Goal: Task Accomplishment & Management: Complete application form

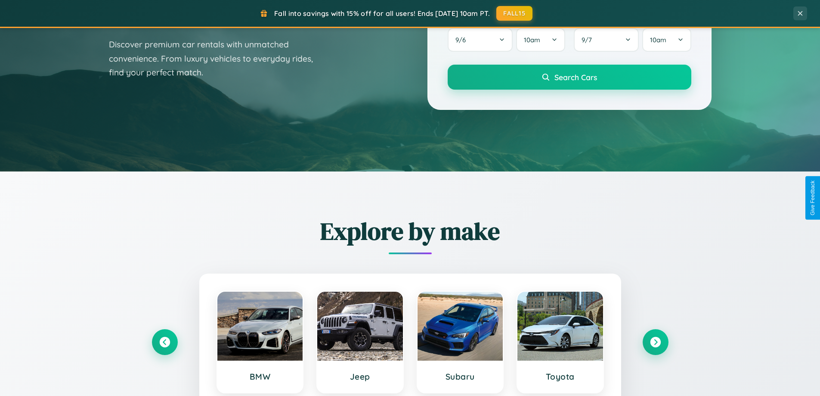
scroll to position [593, 0]
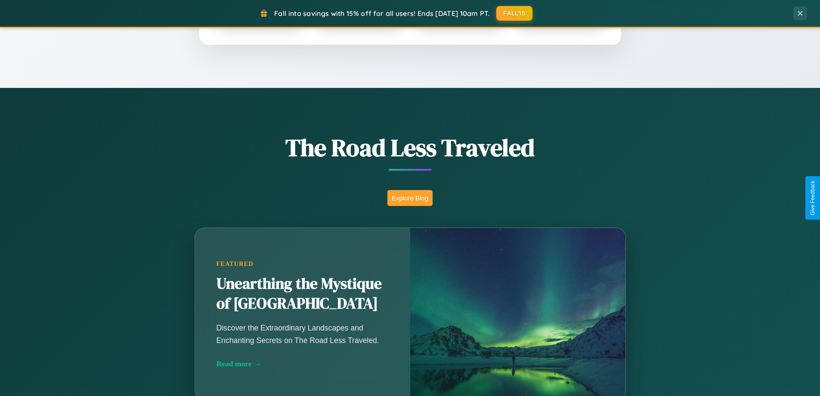
click at [410, 198] on button "Explore Blog" at bounding box center [410, 198] width 45 height 16
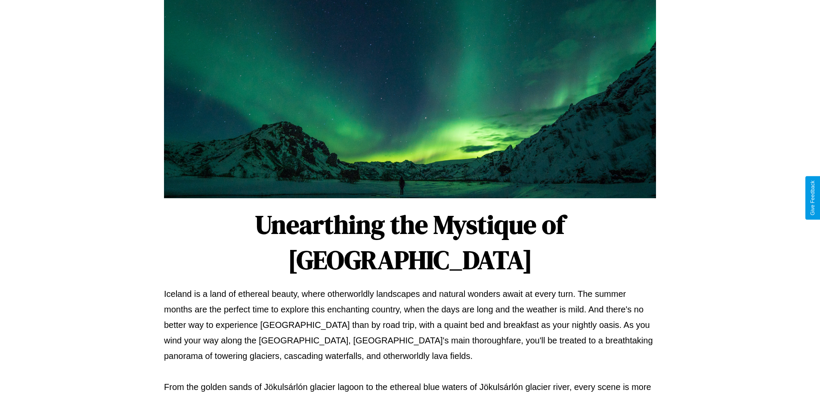
scroll to position [279, 0]
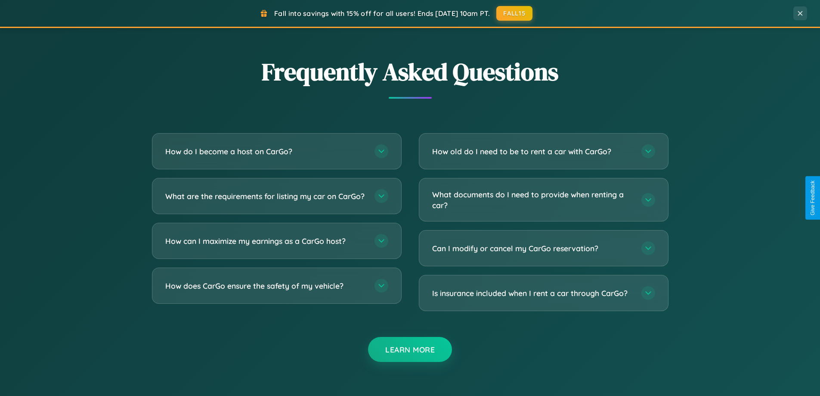
scroll to position [1657, 0]
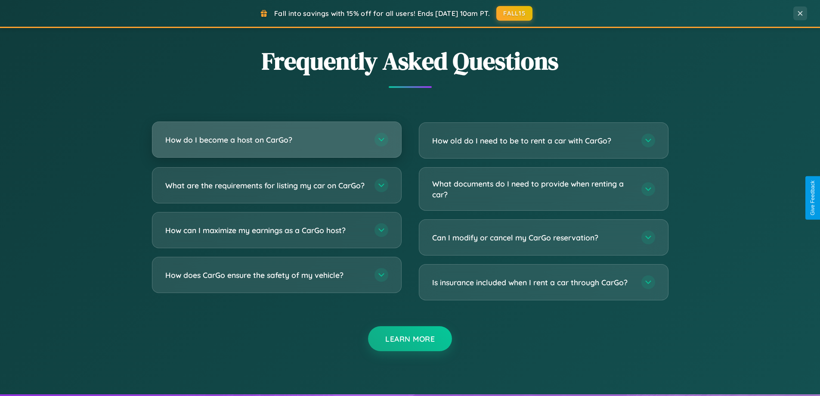
click at [276, 140] on h3 "How do I become a host on CarGo?" at bounding box center [265, 139] width 201 height 11
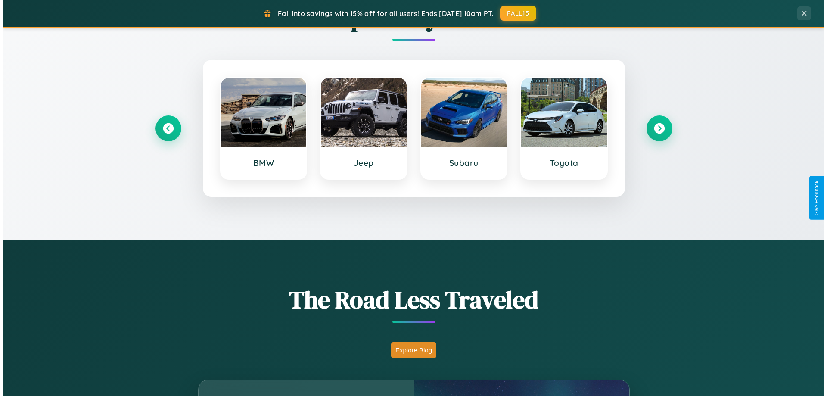
scroll to position [0, 0]
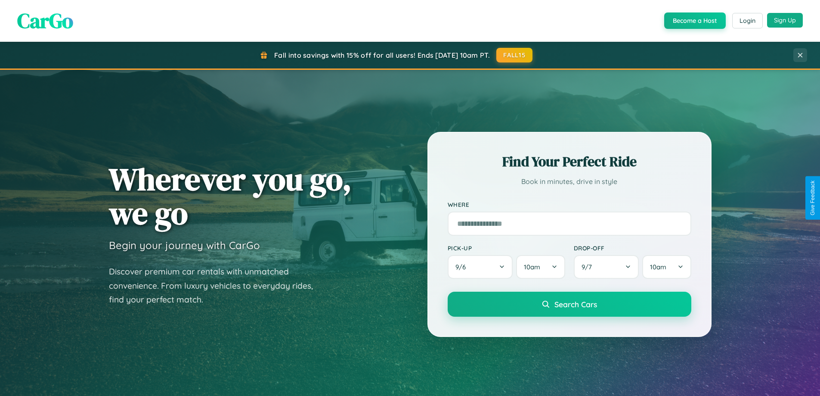
click at [785, 20] on button "Sign Up" at bounding box center [785, 20] width 36 height 15
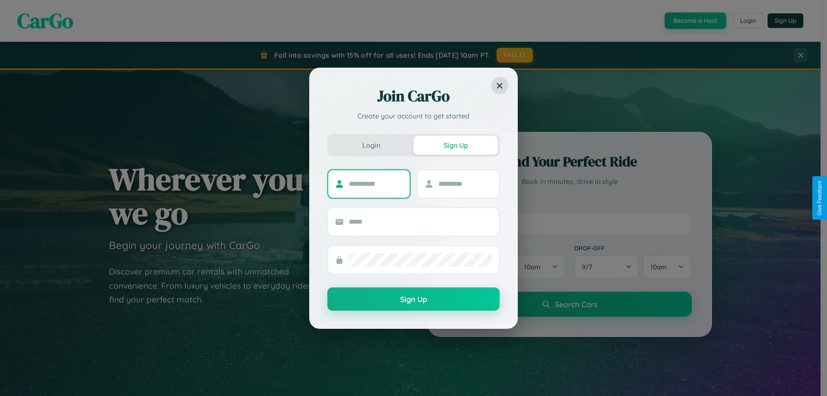
click at [375, 183] on input "text" at bounding box center [376, 184] width 54 height 14
type input "*****"
click at [465, 183] on input "text" at bounding box center [465, 184] width 54 height 14
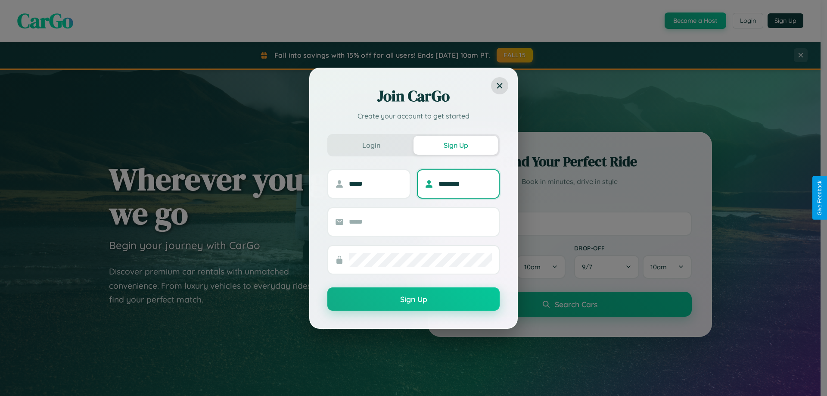
type input "********"
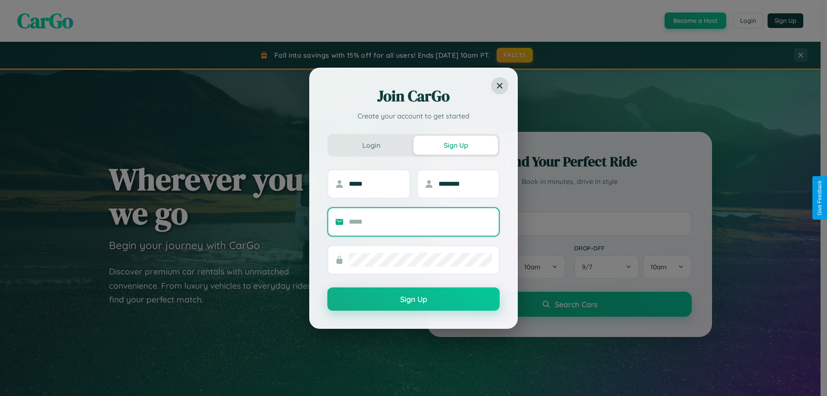
click at [420, 221] on input "text" at bounding box center [420, 222] width 143 height 14
type input "**********"
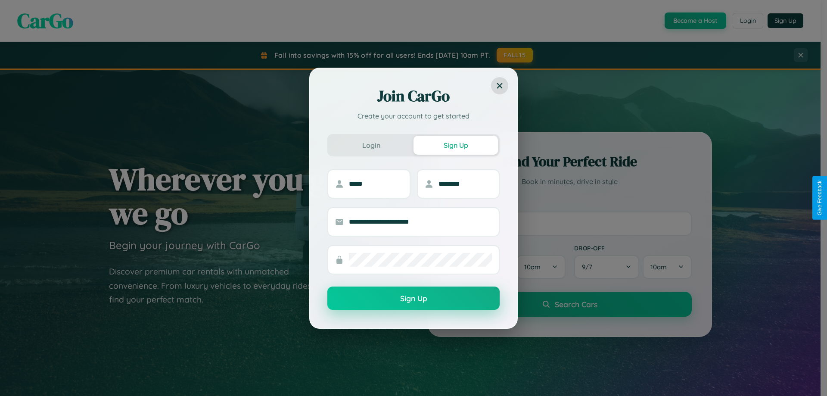
click at [413, 298] on button "Sign Up" at bounding box center [413, 297] width 172 height 23
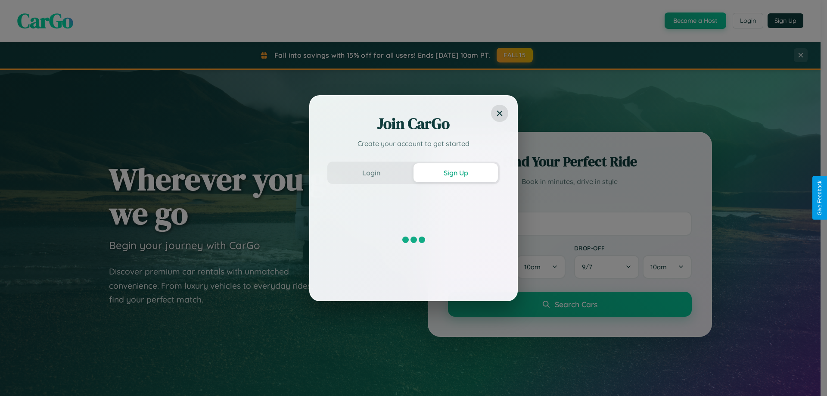
click at [694, 21] on div "Join CarGo Create your account to get started Login Sign Up" at bounding box center [413, 198] width 827 height 396
click at [456, 172] on button "Sign Up" at bounding box center [455, 172] width 84 height 19
